Goal: Task Accomplishment & Management: Manage account settings

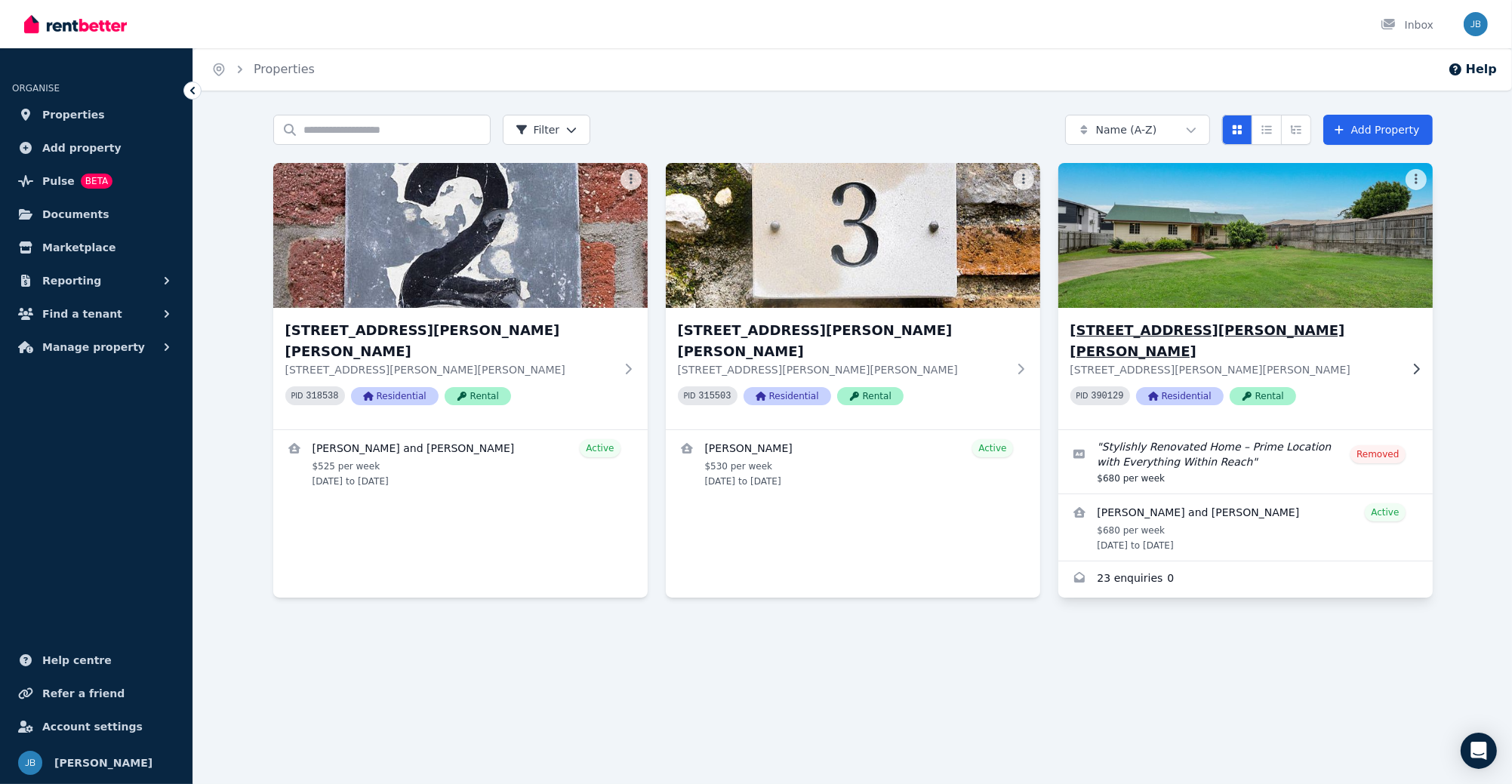
click at [1141, 334] on h3 "[STREET_ADDRESS][PERSON_NAME][PERSON_NAME]" at bounding box center [1235, 341] width 329 height 42
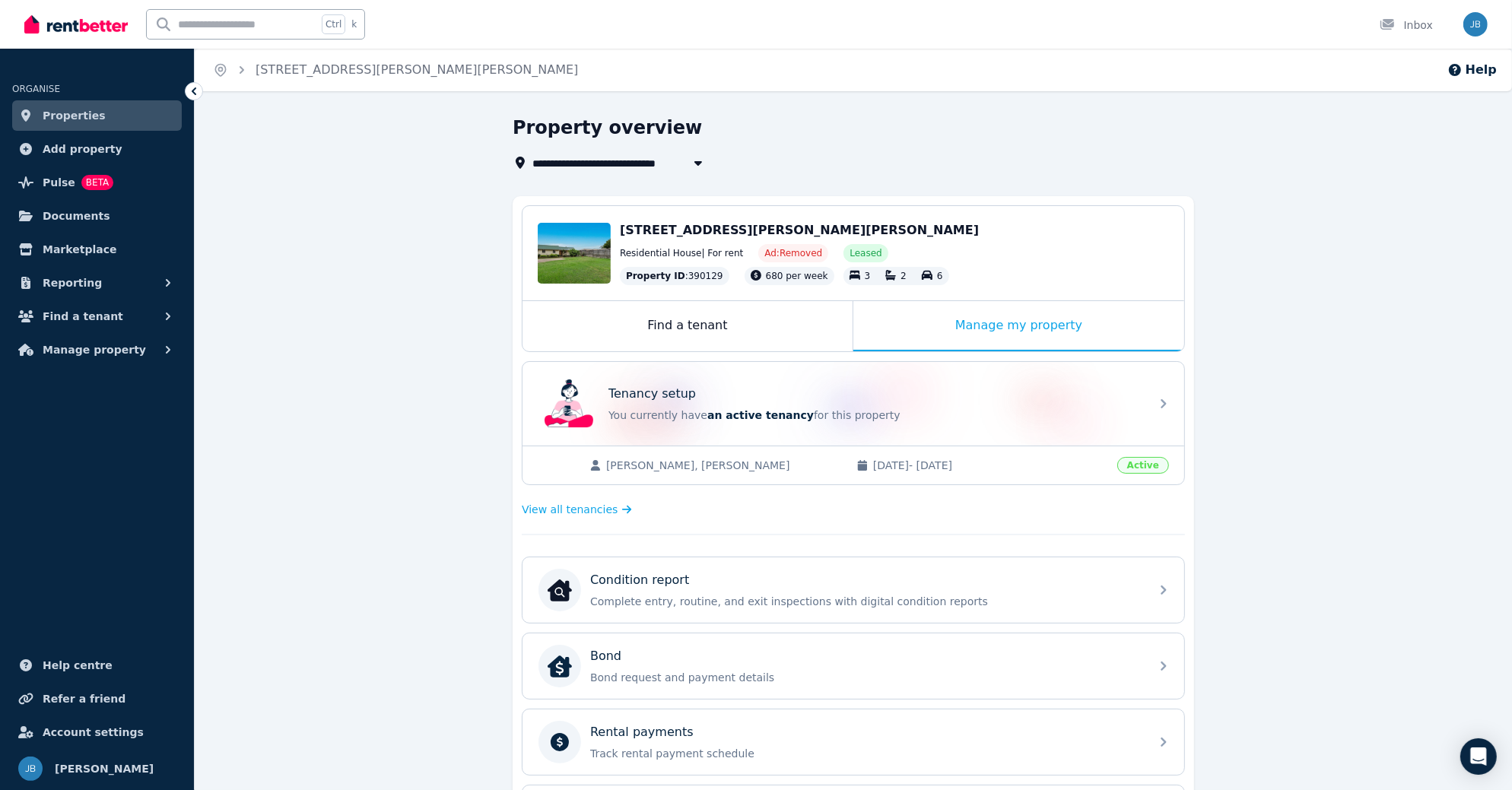
scroll to position [127, 0]
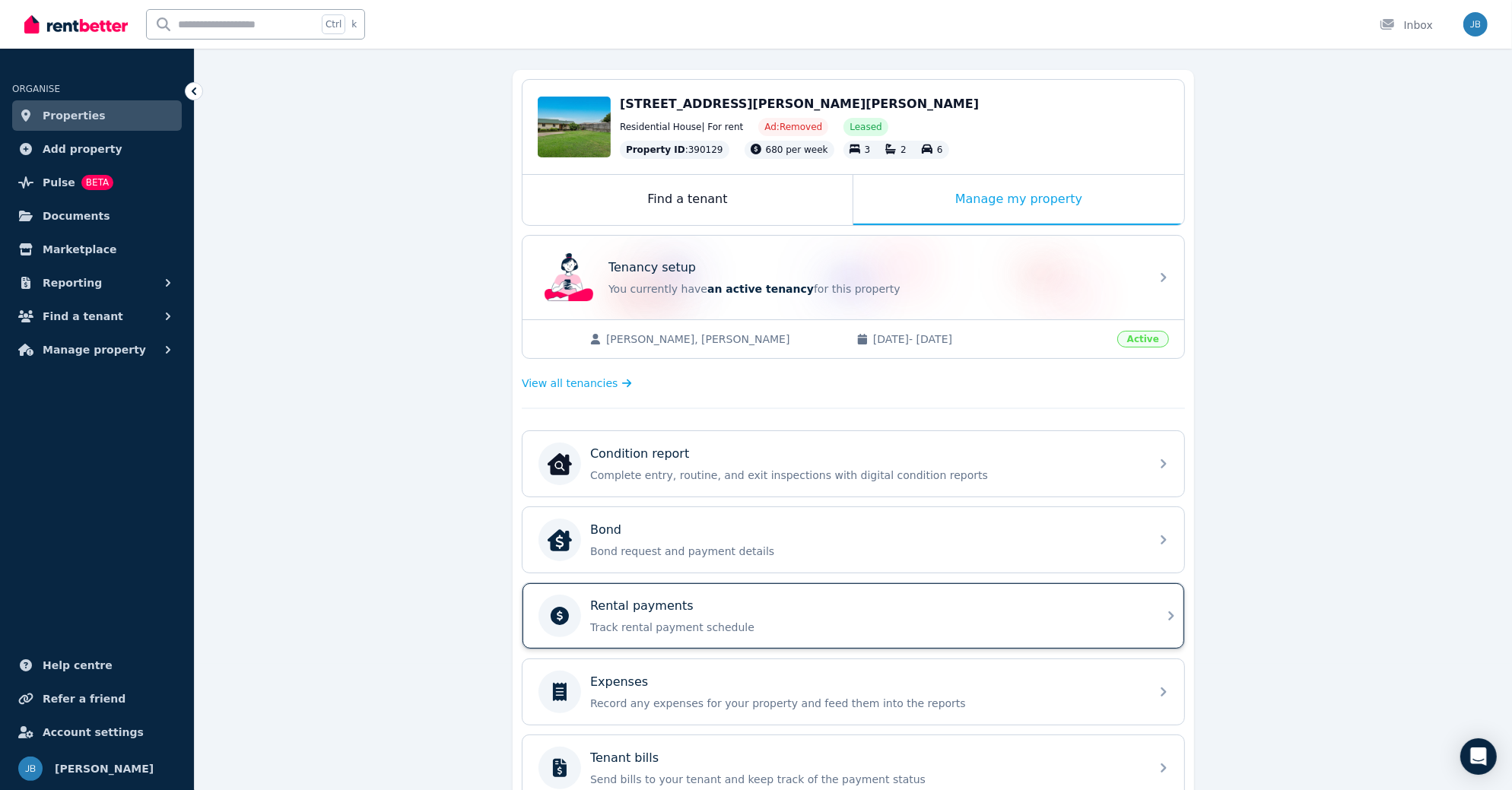
click at [676, 604] on p "Rental payments" at bounding box center [642, 606] width 104 height 18
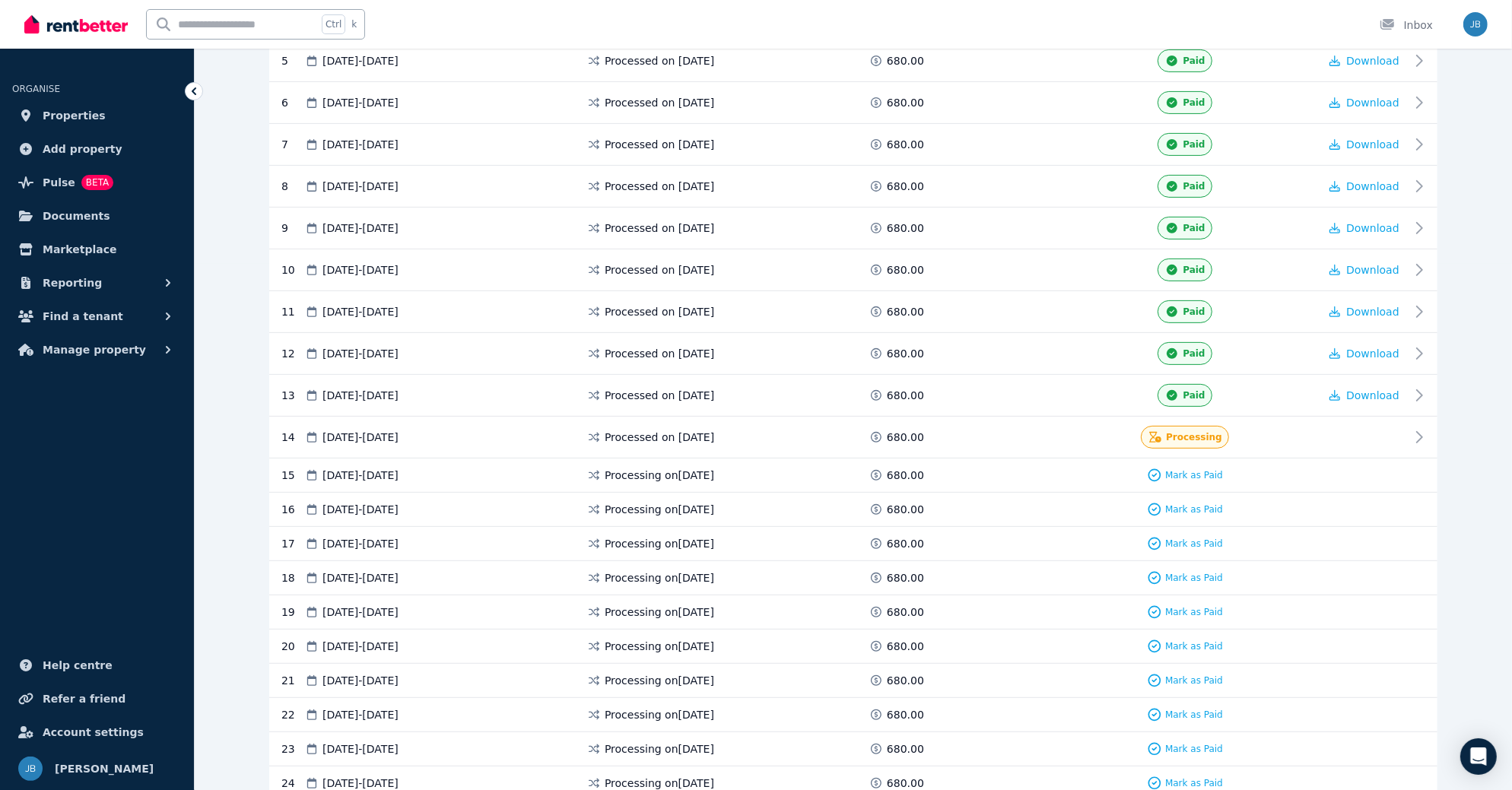
scroll to position [506, 0]
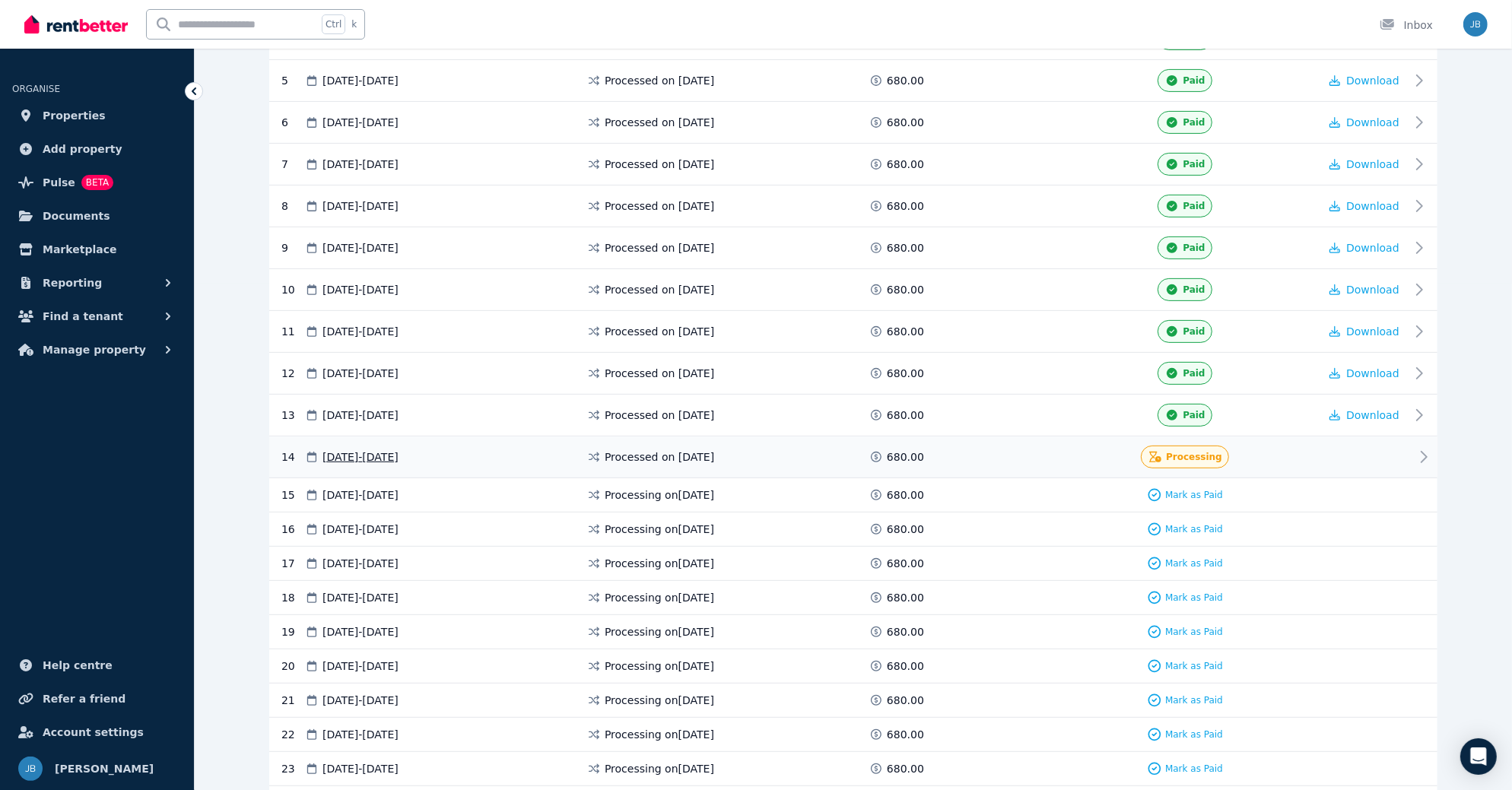
click at [1426, 448] on icon at bounding box center [1423, 457] width 18 height 18
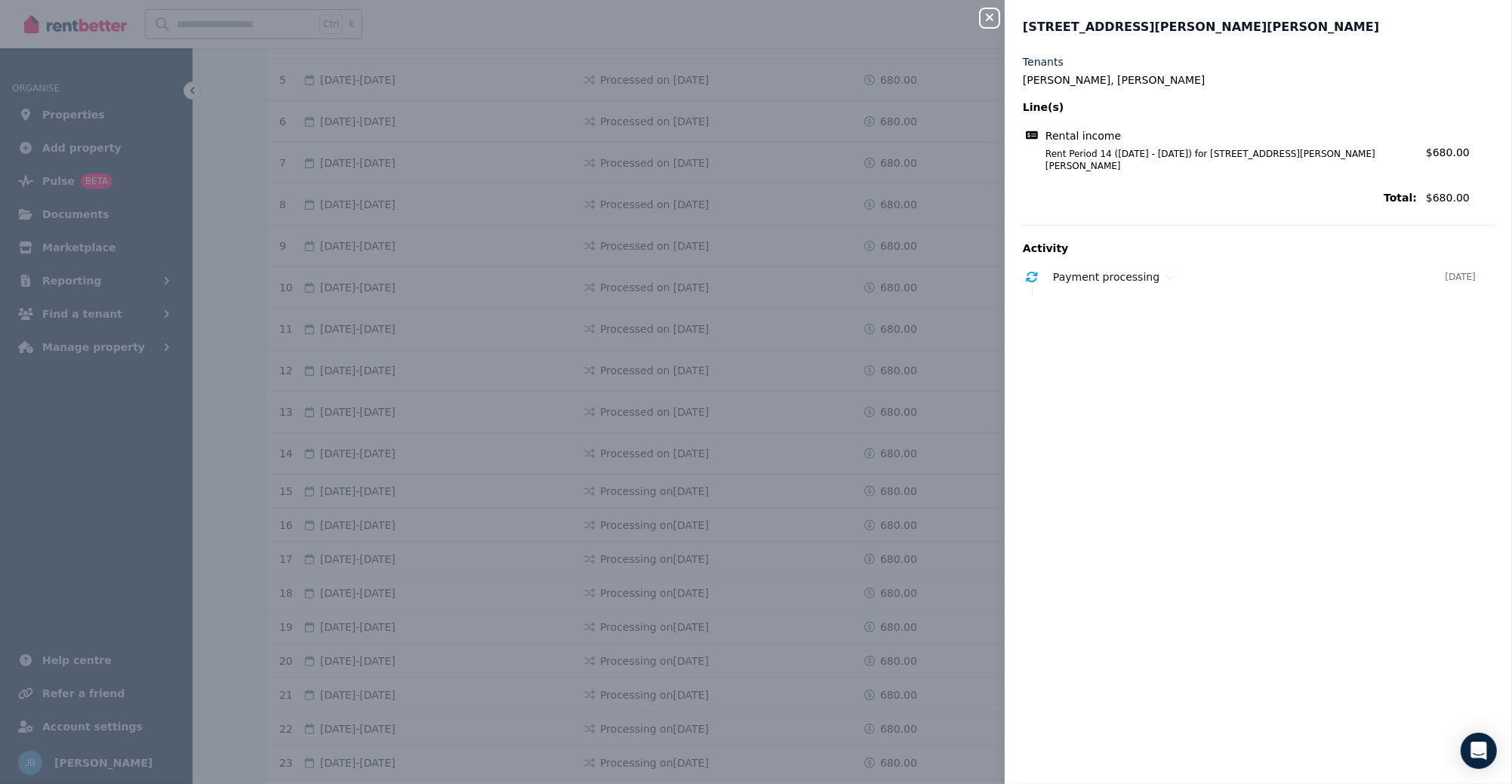
click at [993, 17] on icon "button" at bounding box center [989, 17] width 18 height 12
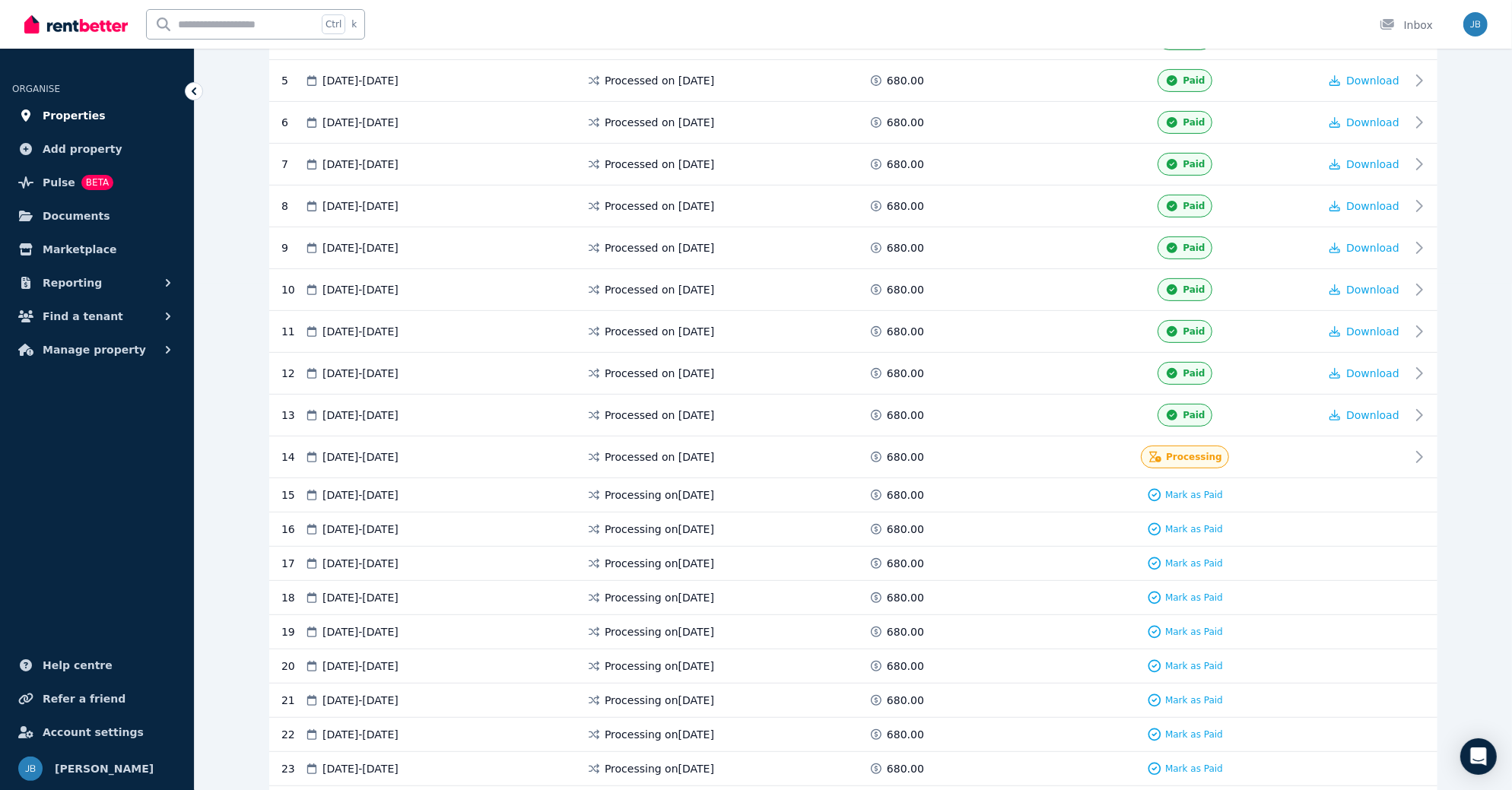
click at [61, 120] on span "Properties" at bounding box center [74, 115] width 63 height 18
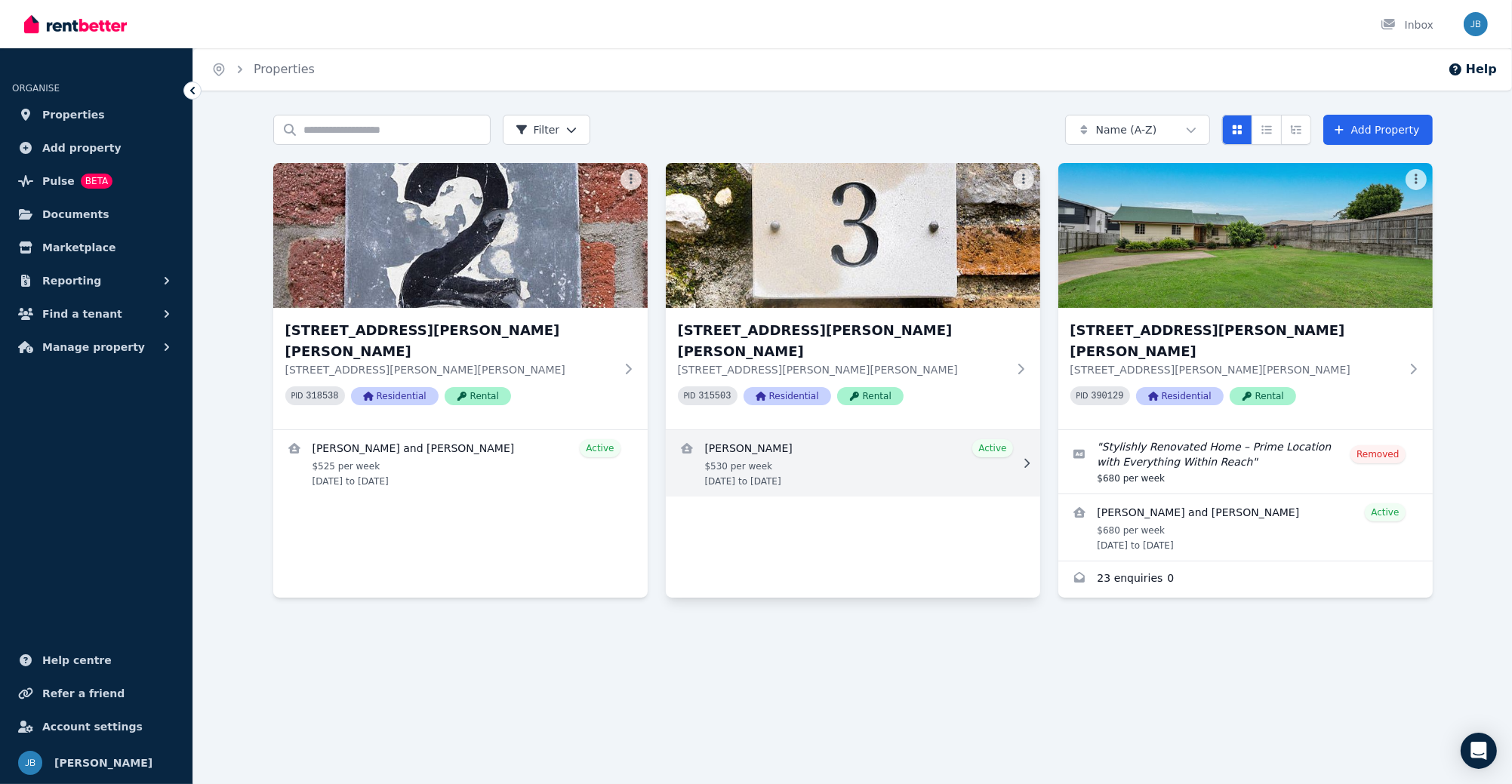
click at [797, 449] on link "View details for Tenneil Morris" at bounding box center [854, 463] width 374 height 66
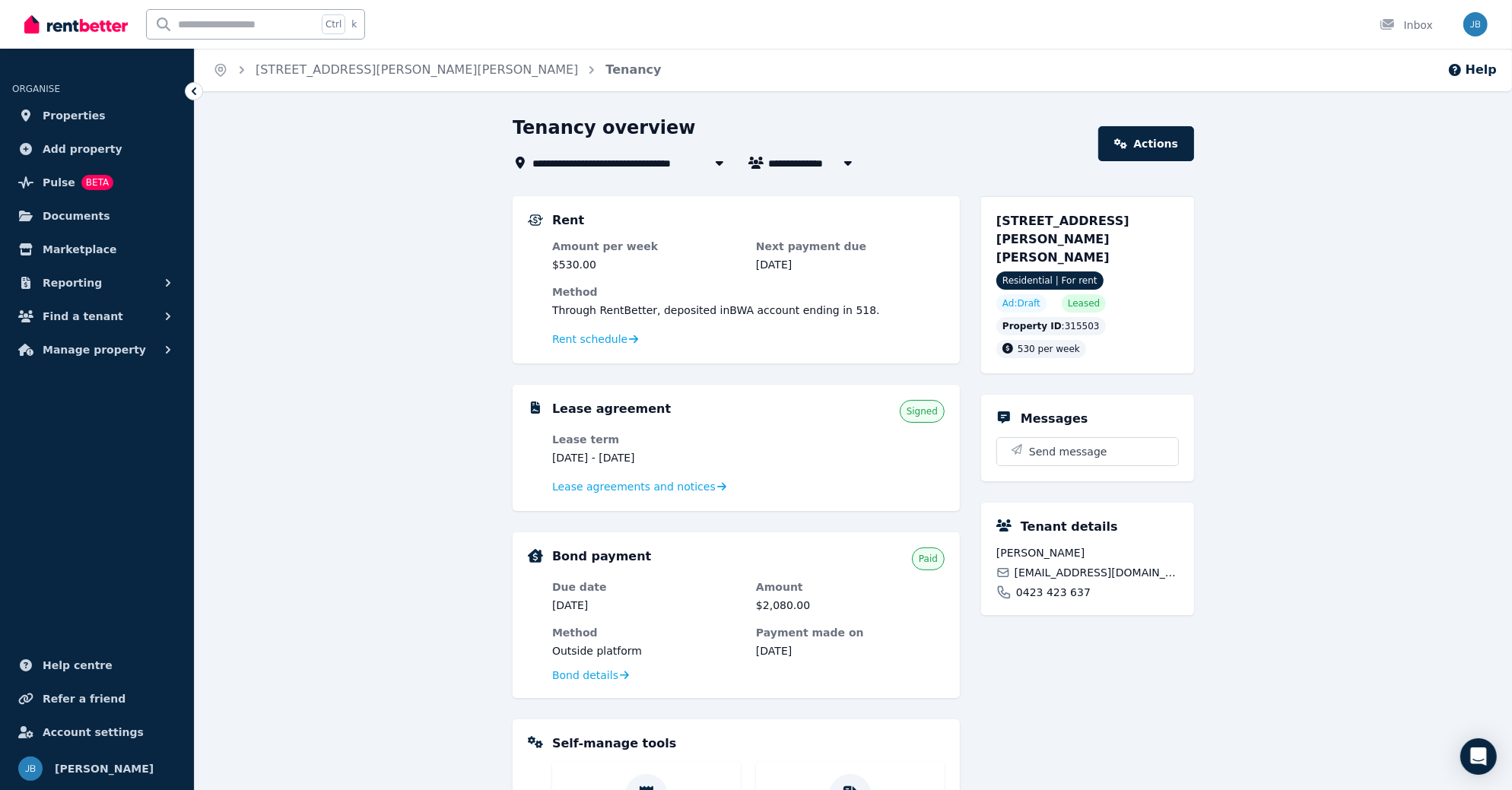
click at [801, 167] on span "[PERSON_NAME]" at bounding box center [825, 162] width 116 height 18
type input "**********"
click at [323, 169] on div "**********" at bounding box center [853, 606] width 1317 height 981
click at [53, 118] on span "Properties" at bounding box center [74, 115] width 63 height 18
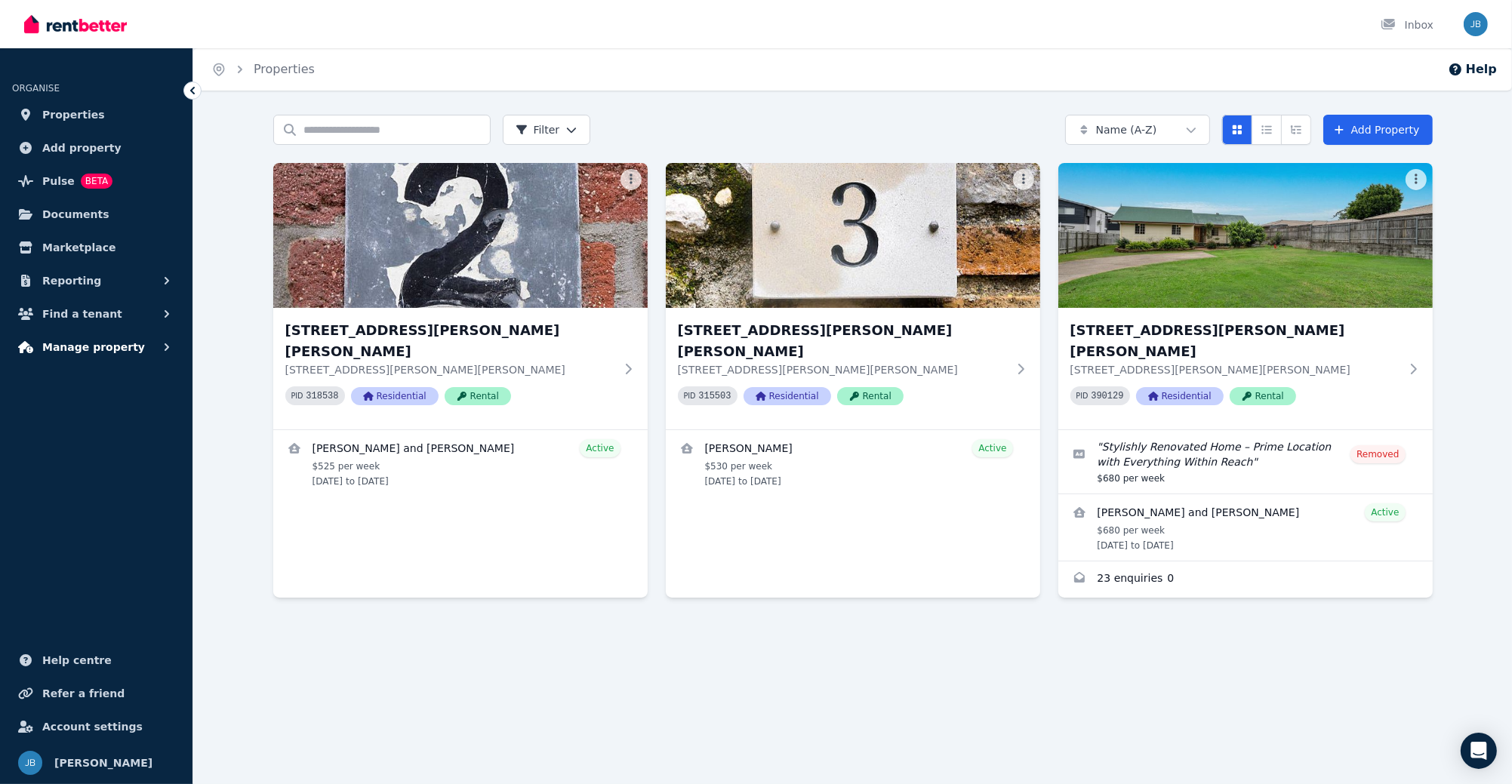
click at [59, 352] on span "Manage property" at bounding box center [94, 347] width 103 height 18
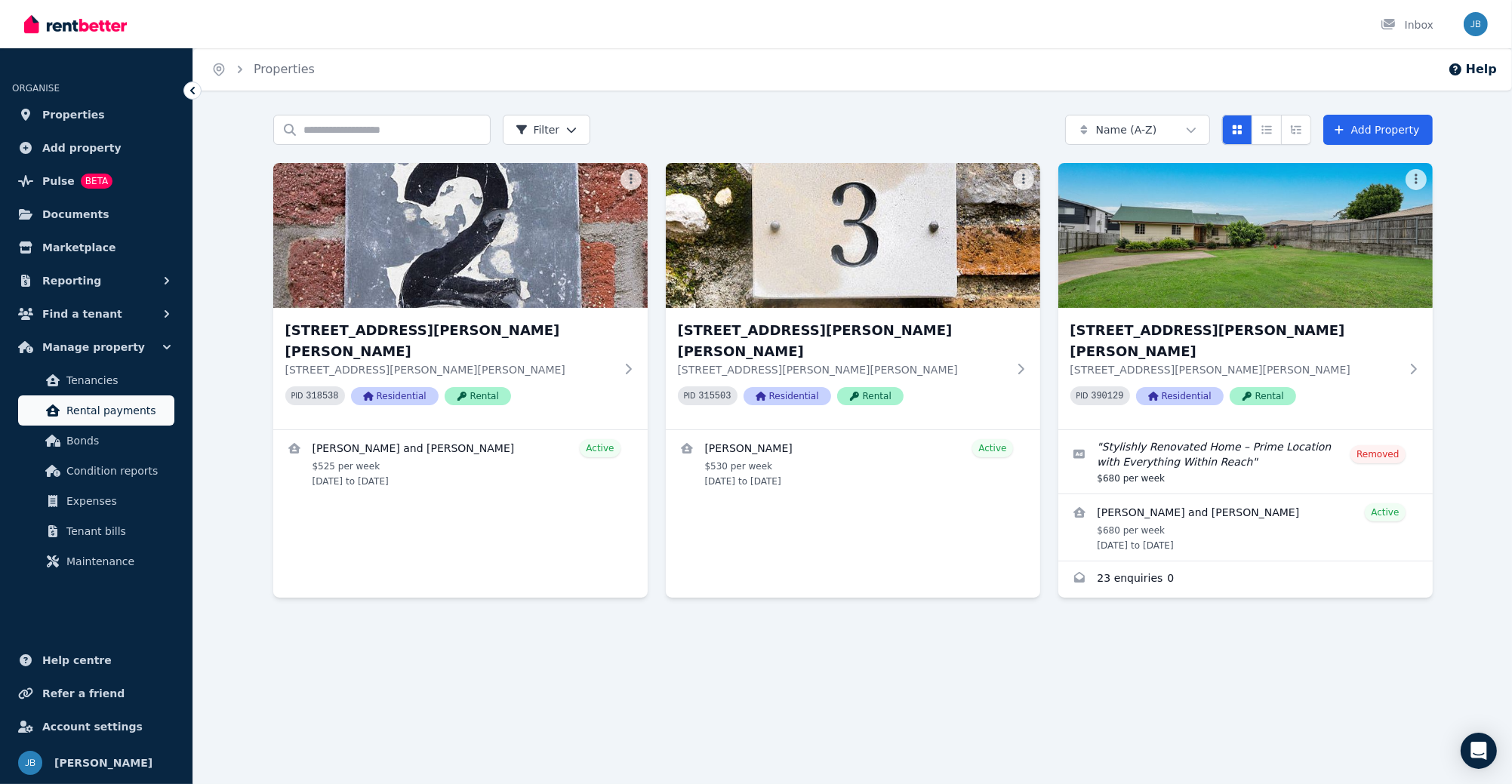
click at [129, 413] on span "Rental payments" at bounding box center [117, 410] width 102 height 18
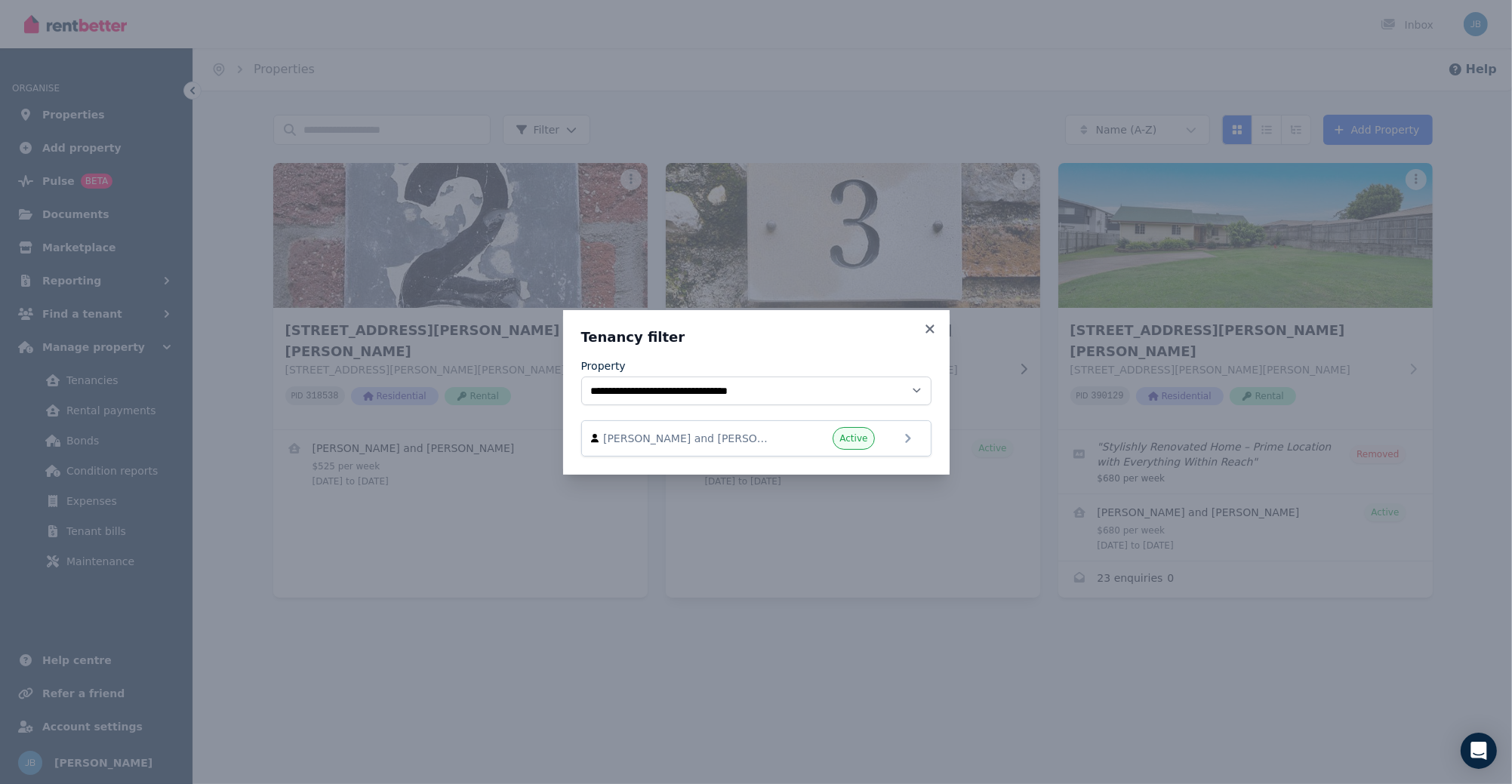
click at [931, 332] on icon at bounding box center [930, 328] width 15 height 13
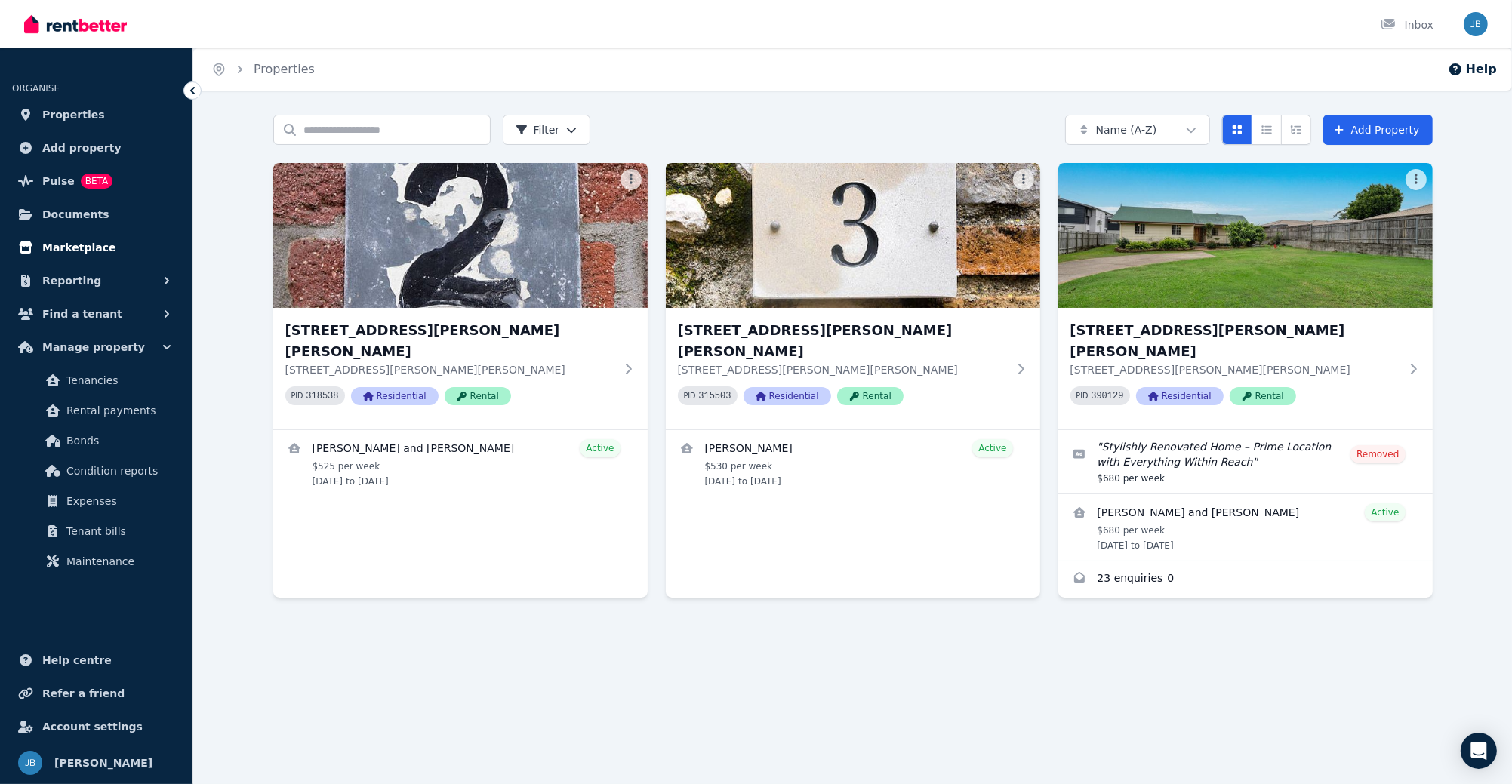
click at [69, 250] on span "Marketplace" at bounding box center [79, 247] width 73 height 18
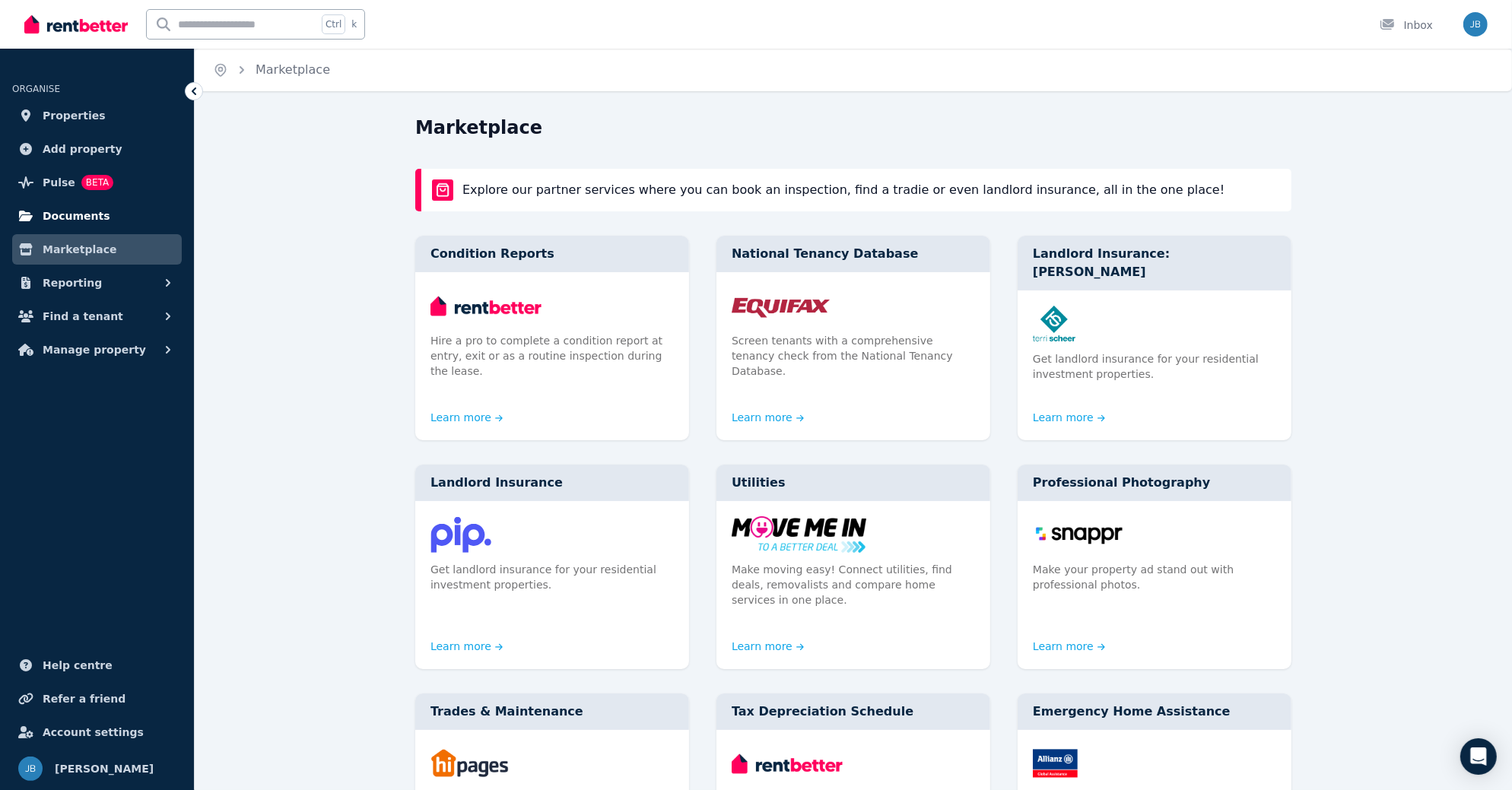
click at [68, 222] on span "Documents" at bounding box center [76, 215] width 68 height 18
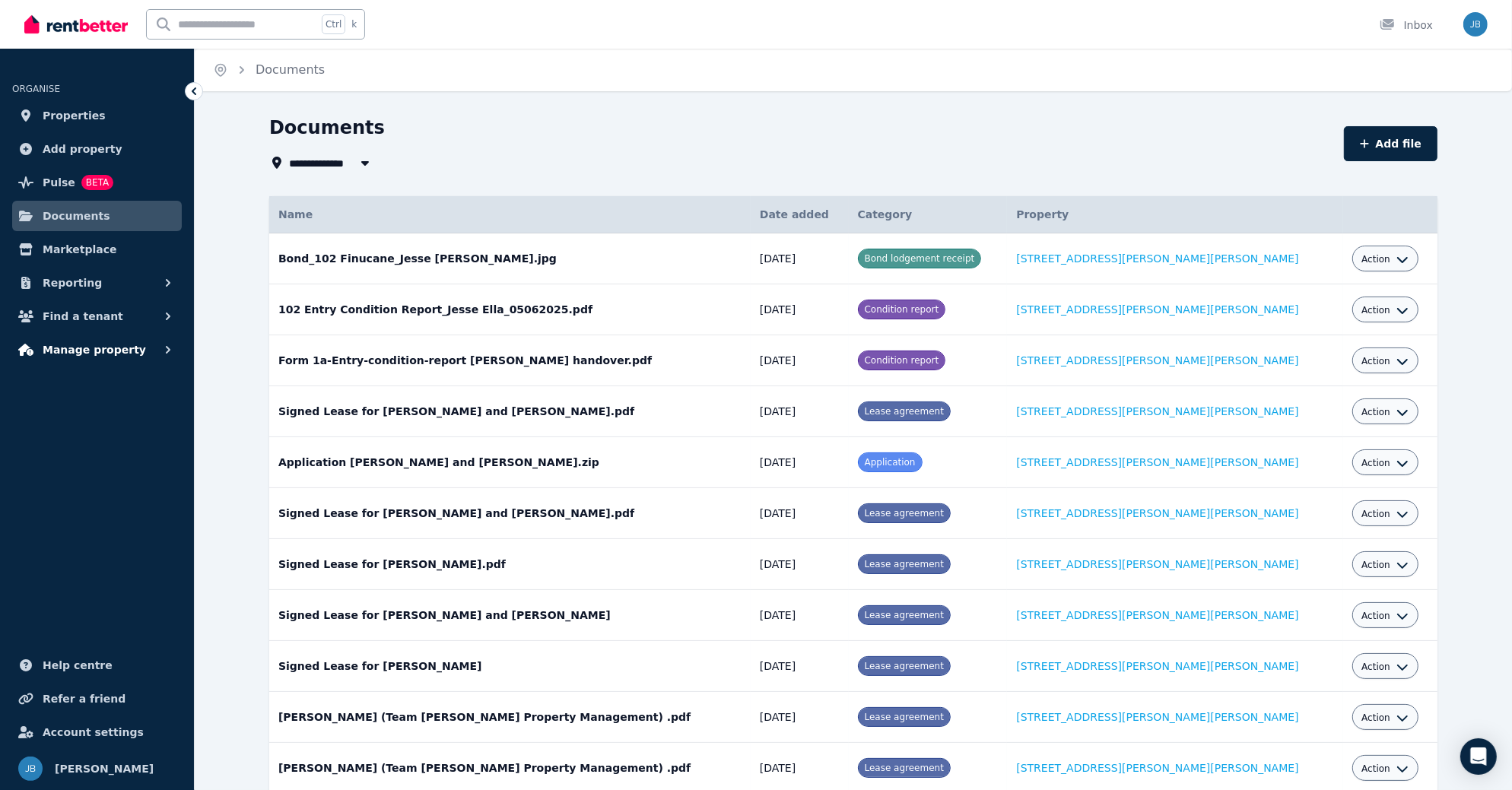
click at [70, 344] on span "Manage property" at bounding box center [94, 350] width 104 height 18
click at [115, 348] on span "Manage property" at bounding box center [94, 350] width 104 height 18
click at [64, 112] on span "Properties" at bounding box center [74, 115] width 63 height 18
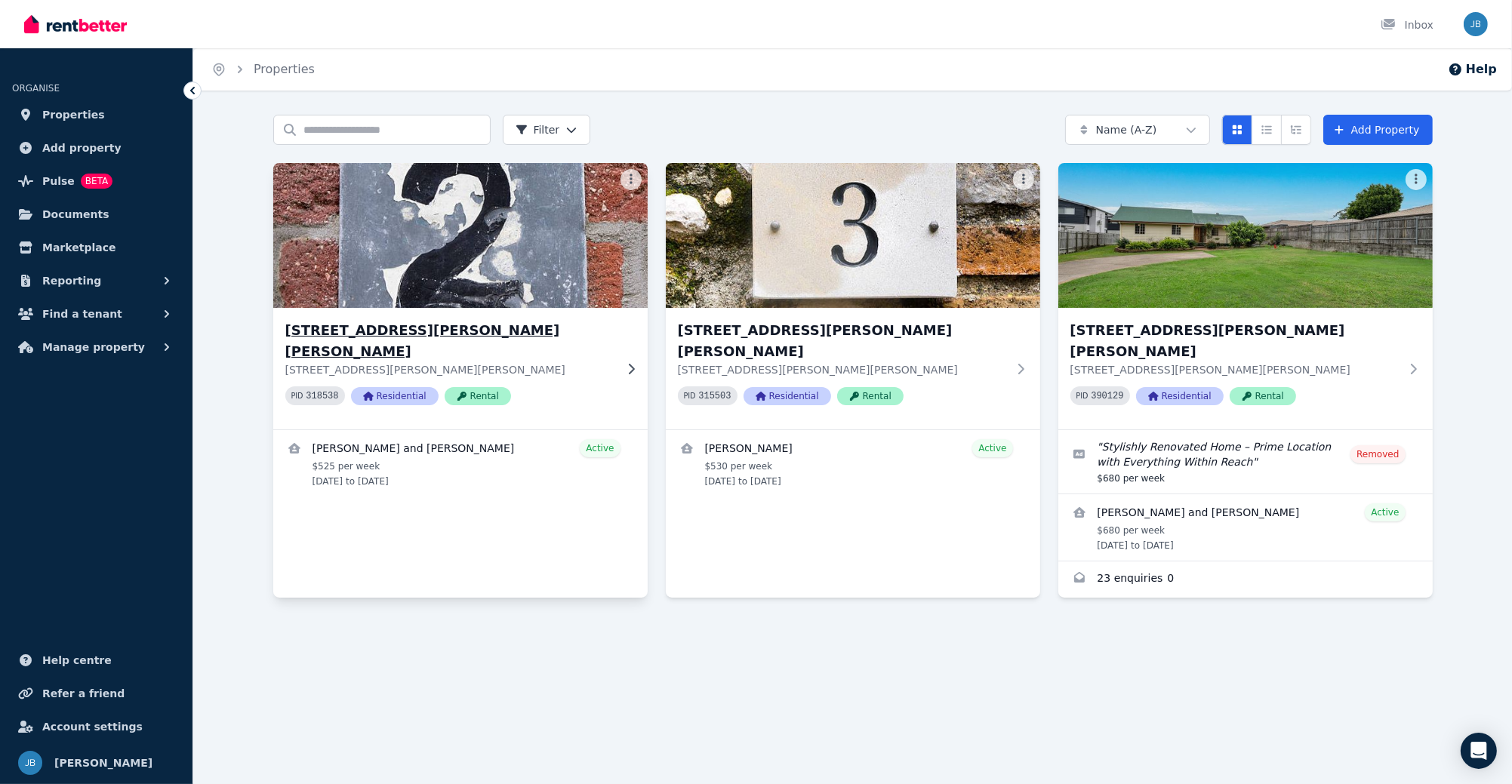
click at [416, 339] on h3 "[STREET_ADDRESS][PERSON_NAME][PERSON_NAME]" at bounding box center [450, 341] width 329 height 42
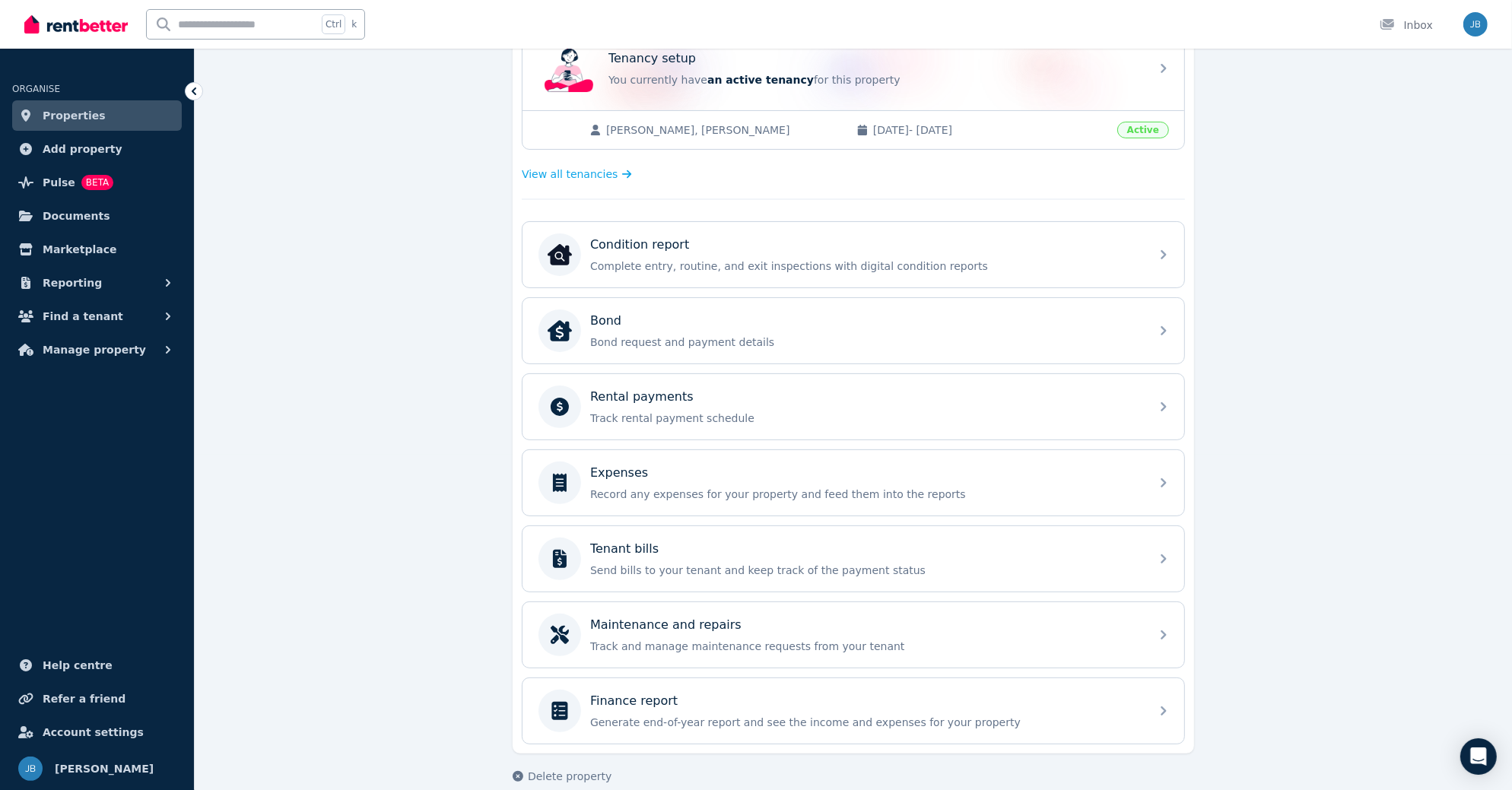
scroll to position [342, 0]
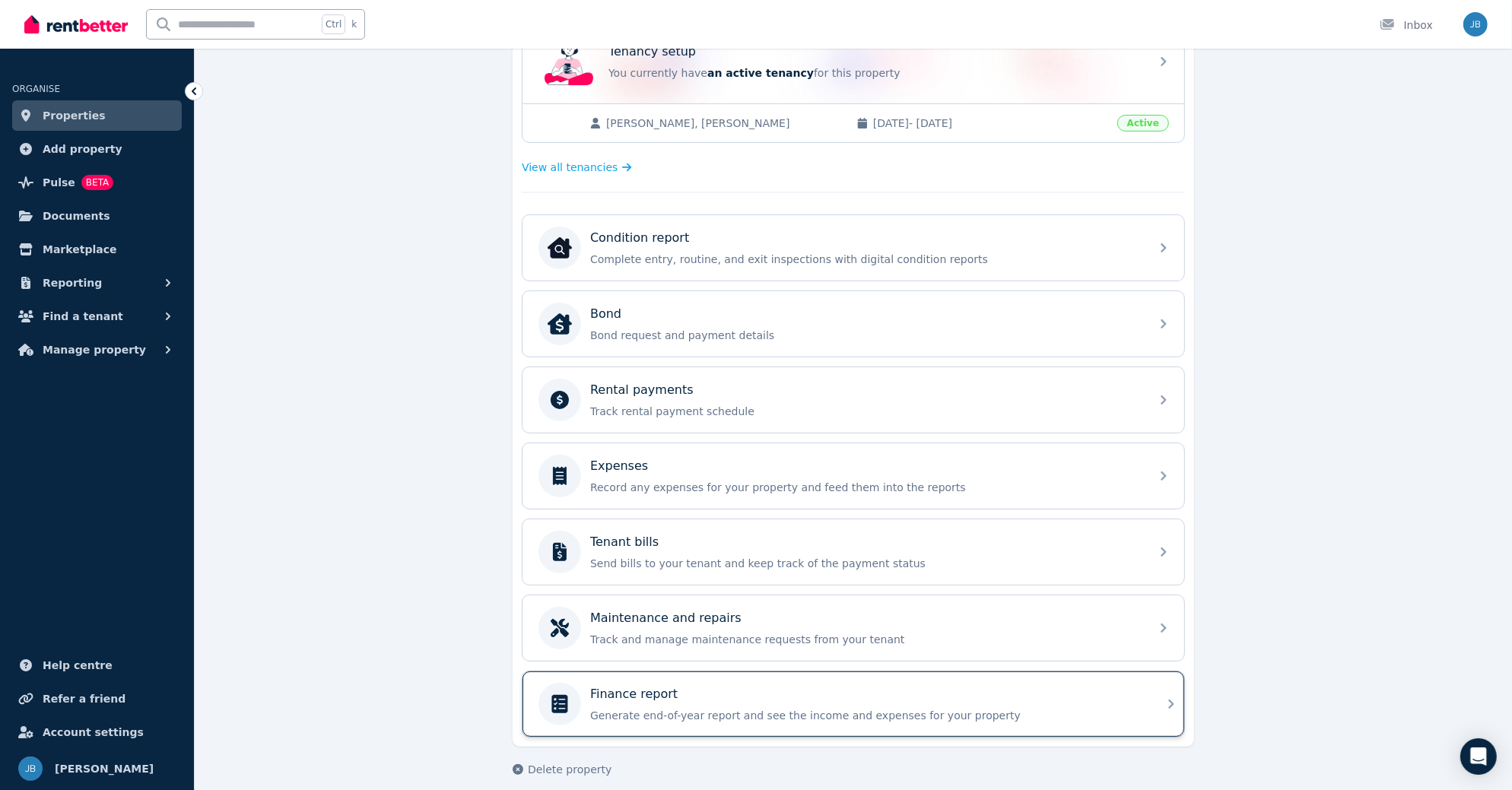
click at [721, 694] on div "Finance report Generate end-of-year report and see the income and expenses for …" at bounding box center [865, 704] width 551 height 38
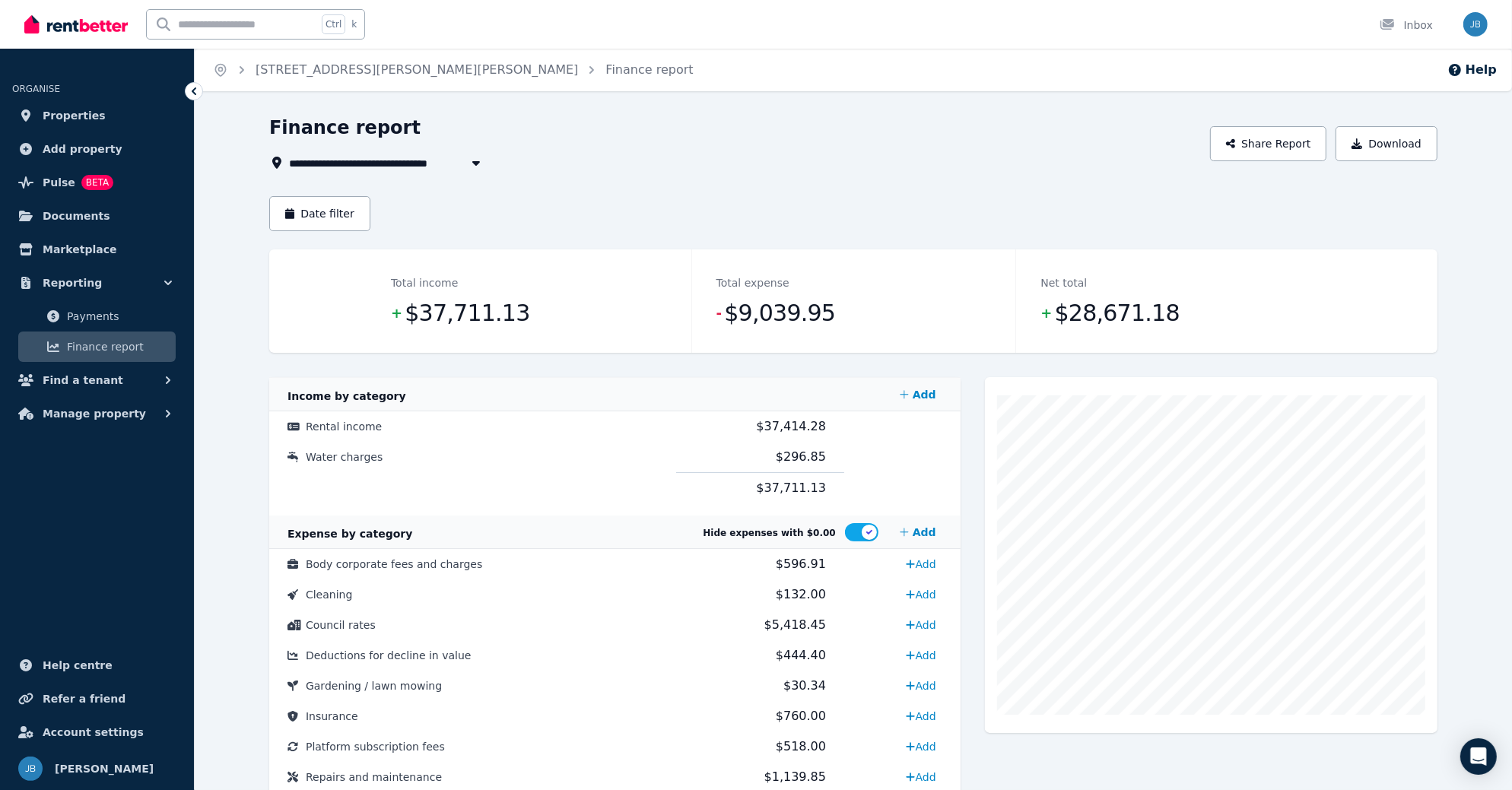
click at [477, 163] on icon "button" at bounding box center [476, 164] width 8 height 5
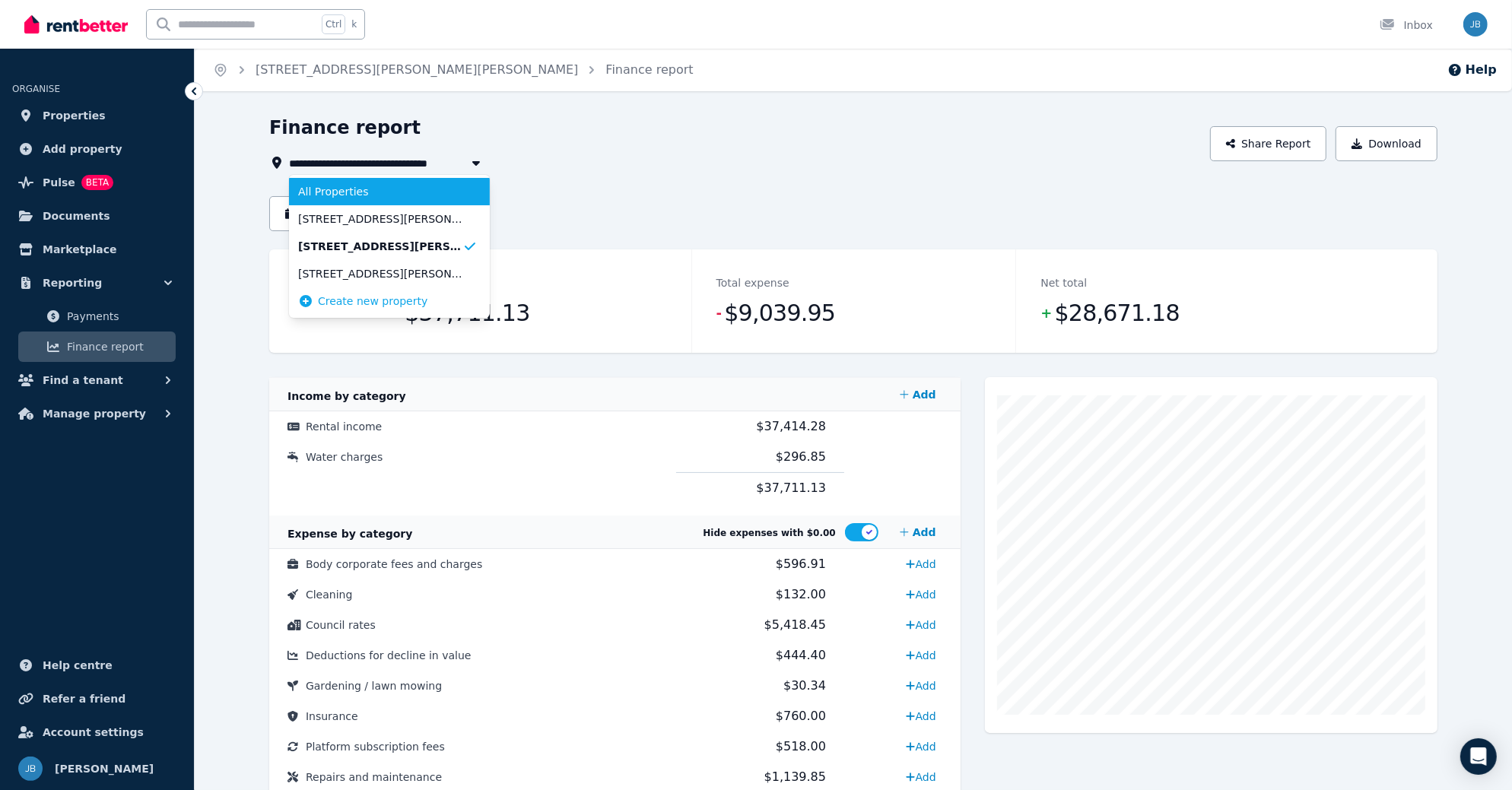
click at [464, 197] on li "All Properties" at bounding box center [389, 191] width 200 height 28
type input "**********"
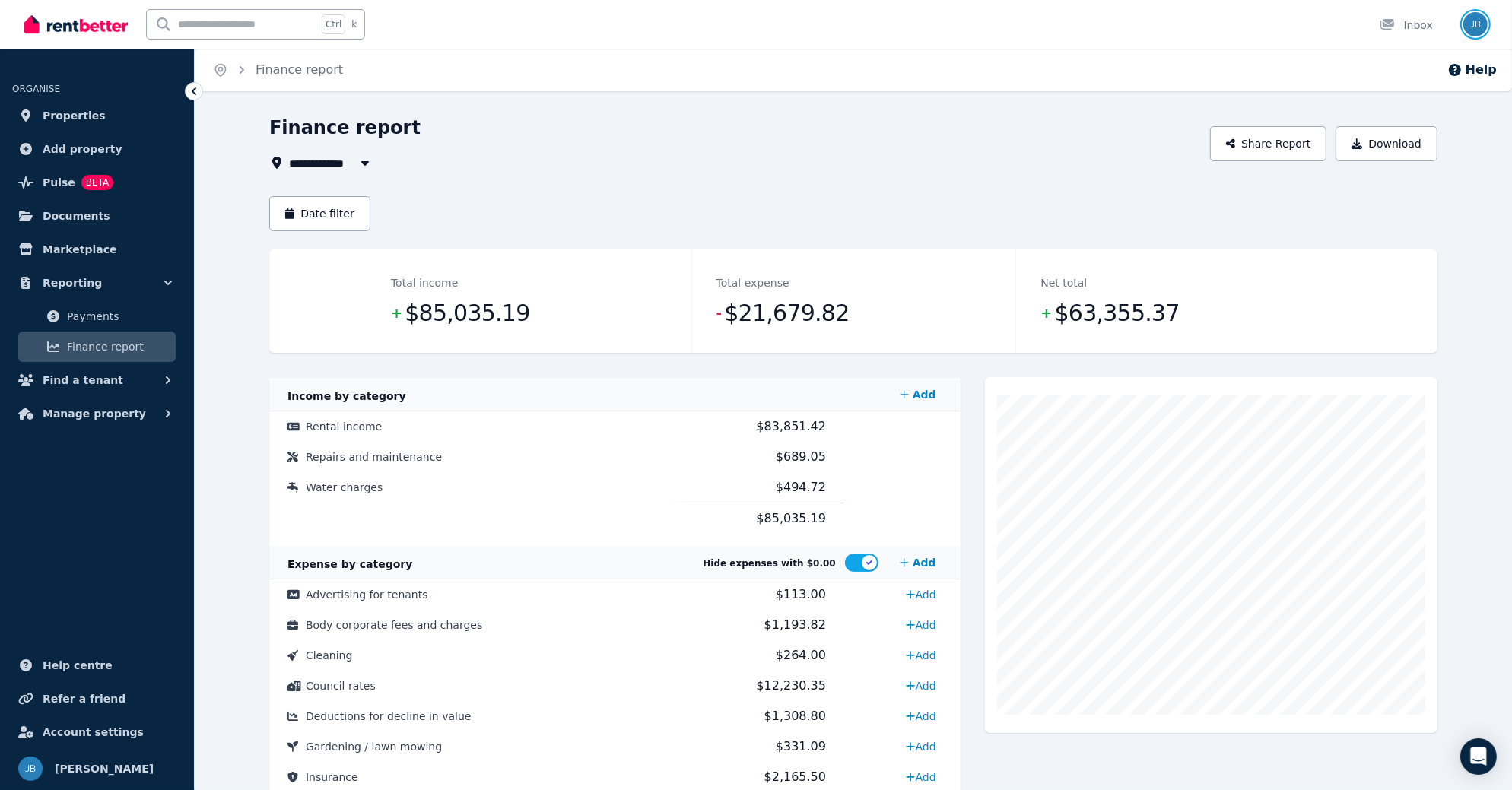
click at [1479, 29] on img "button" at bounding box center [1475, 24] width 24 height 24
click at [1397, 204] on span "Logout" at bounding box center [1415, 200] width 146 height 28
